Goal: Task Accomplishment & Management: Manage account settings

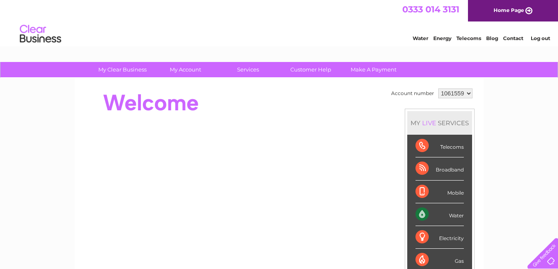
scroll to position [25, 0]
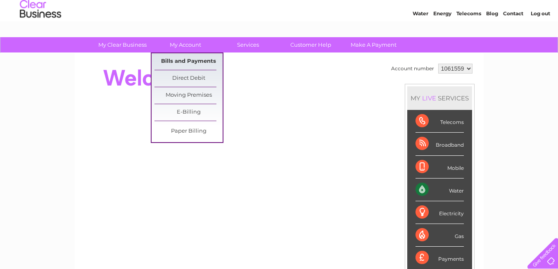
click at [184, 57] on link "Bills and Payments" at bounding box center [188, 61] width 68 height 17
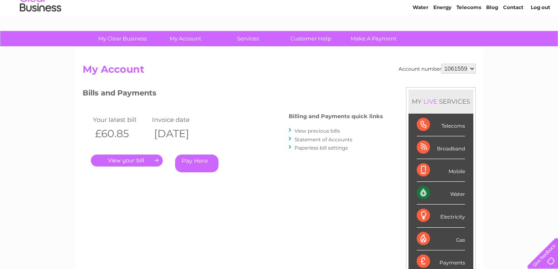
scroll to position [34, 0]
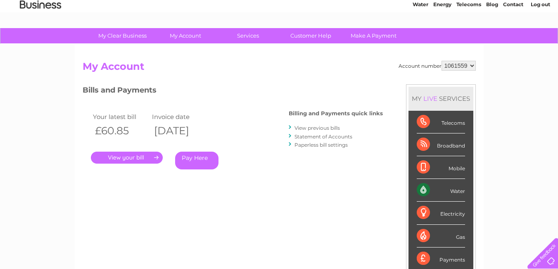
click at [153, 158] on link "." at bounding box center [127, 157] width 72 height 12
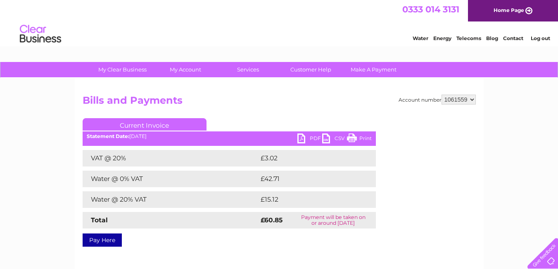
click at [182, 140] on div "PDF CSV Print Statement Date: [DATE]" at bounding box center [229, 139] width 293 height 12
click at [303, 140] on link "PDF" at bounding box center [309, 139] width 25 height 12
